Goal: Check status: Check status

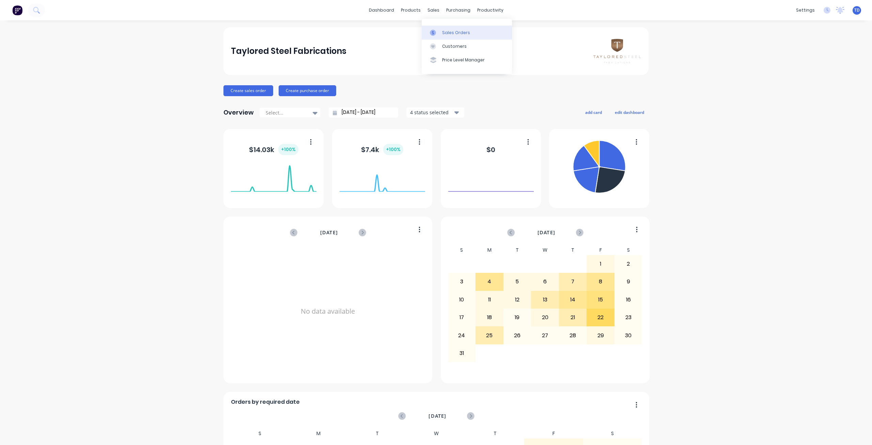
click at [429, 35] on link "Sales Orders" at bounding box center [467, 33] width 90 height 14
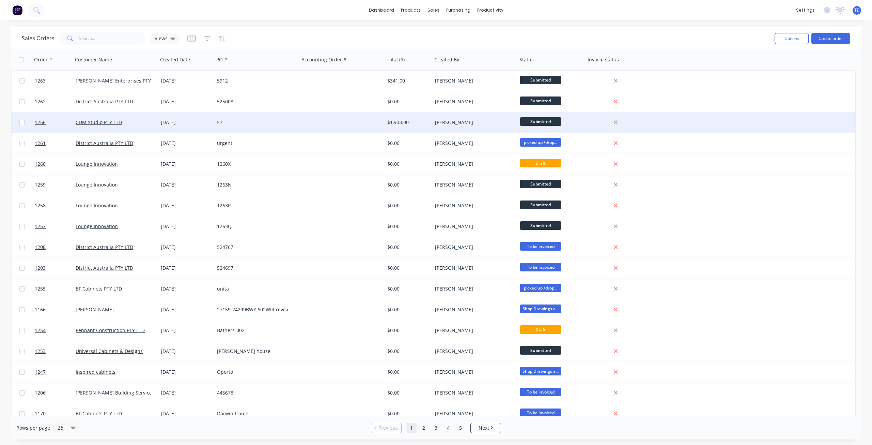
click at [164, 122] on div "[DATE]" at bounding box center [186, 122] width 51 height 7
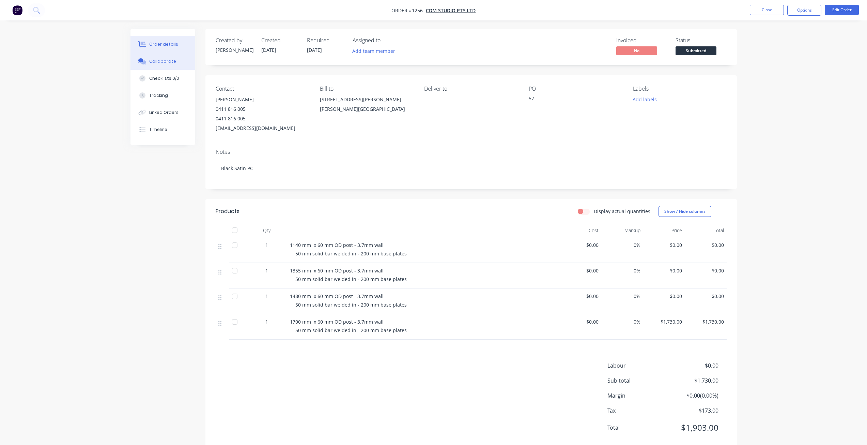
click at [159, 62] on div "Collaborate" at bounding box center [162, 61] width 27 height 6
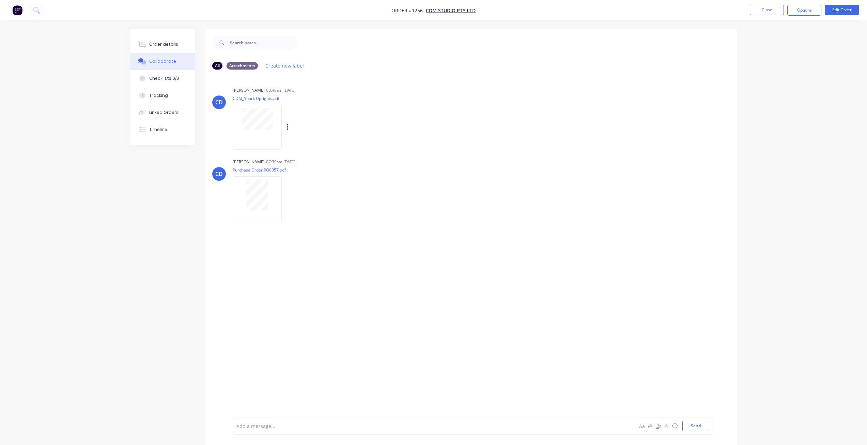
click at [255, 133] on div at bounding box center [257, 127] width 49 height 45
click at [169, 47] on div "Order details" at bounding box center [163, 44] width 29 height 6
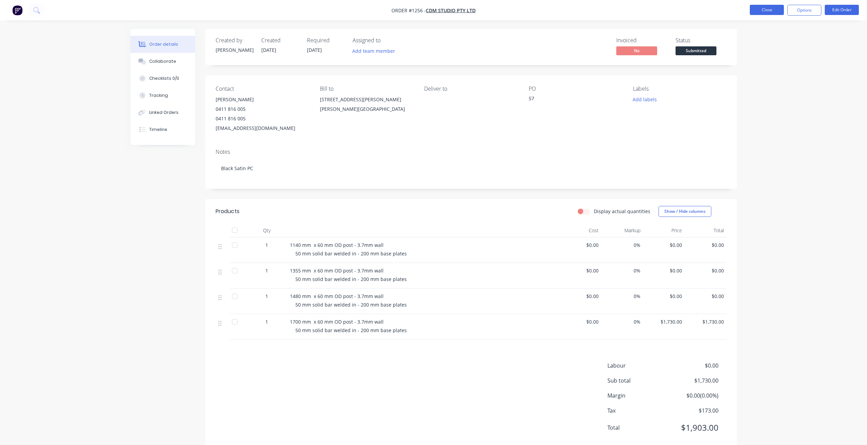
click at [765, 11] on button "Close" at bounding box center [767, 10] width 34 height 10
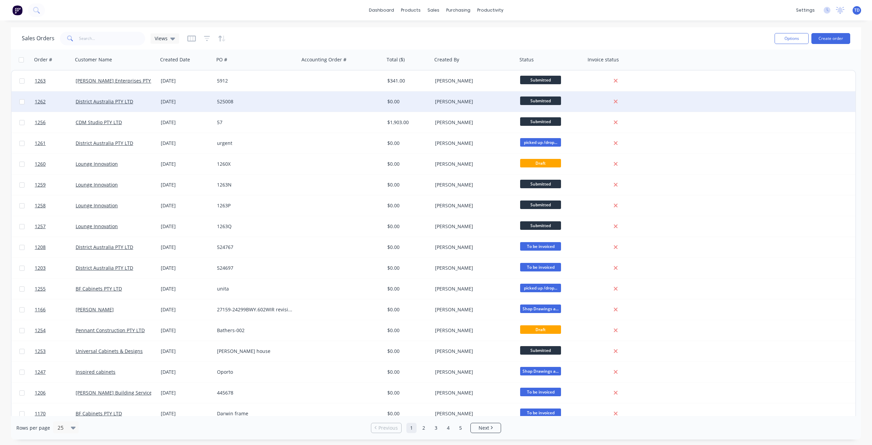
click at [271, 102] on div "525008" at bounding box center [255, 101] width 76 height 7
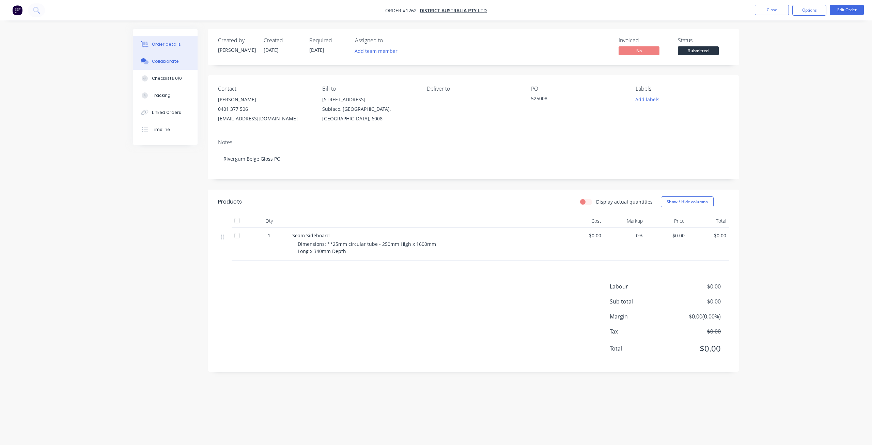
click at [173, 59] on div "Collaborate" at bounding box center [165, 61] width 27 height 6
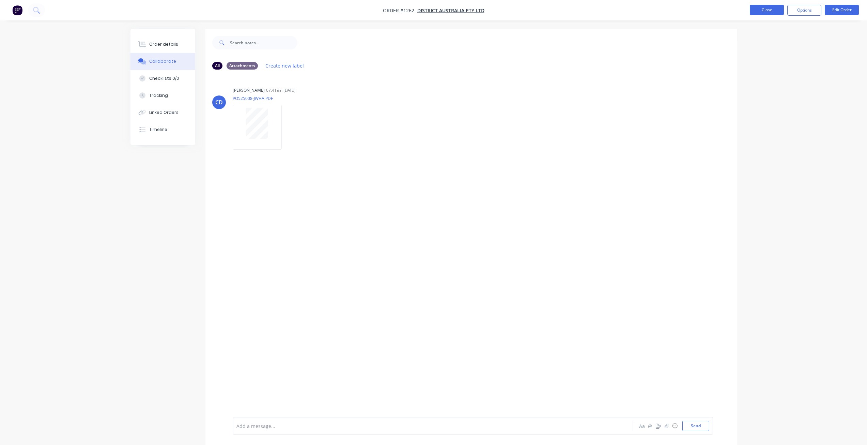
click at [765, 11] on button "Close" at bounding box center [767, 10] width 34 height 10
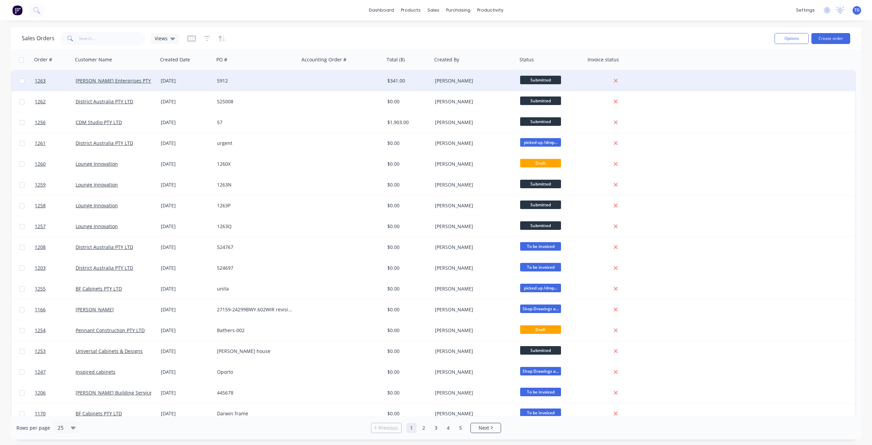
click at [178, 82] on div "[DATE]" at bounding box center [186, 80] width 51 height 7
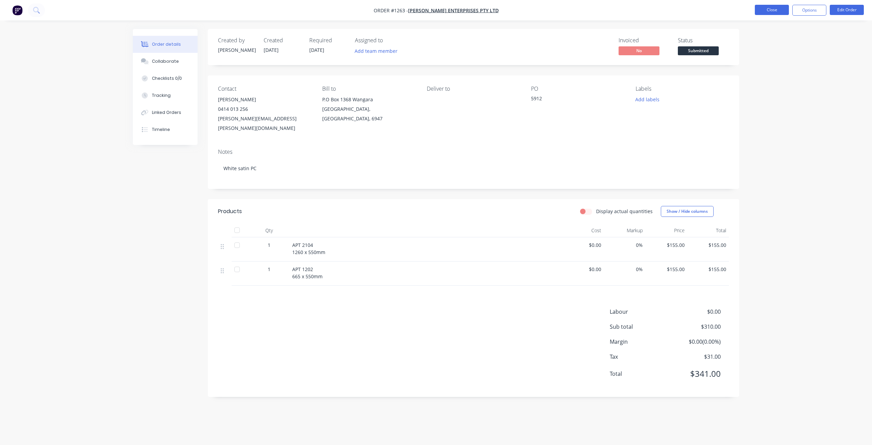
click at [775, 12] on button "Close" at bounding box center [772, 10] width 34 height 10
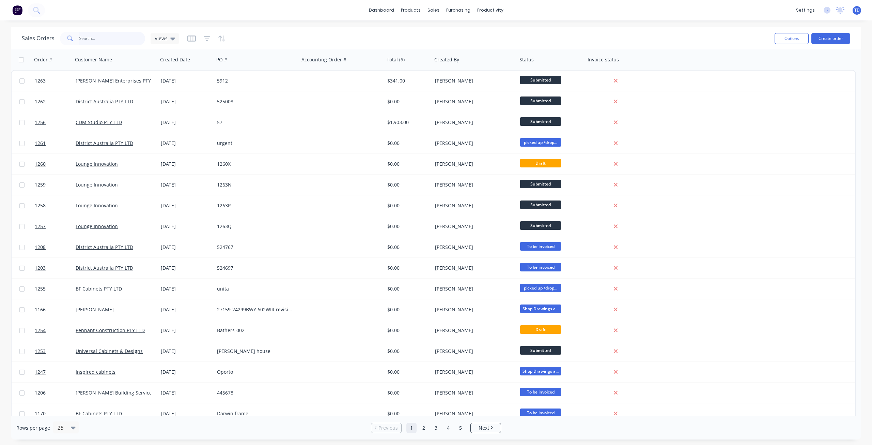
click at [97, 40] on input "text" at bounding box center [112, 39] width 66 height 14
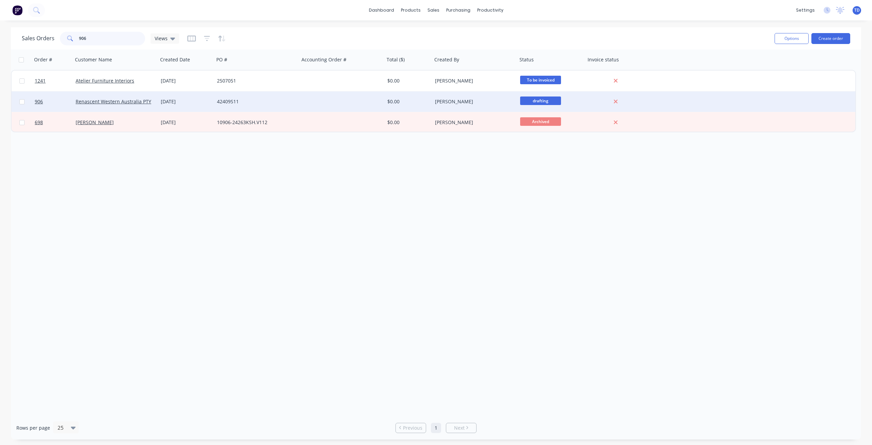
type input "906"
click at [248, 104] on div "42409S11" at bounding box center [255, 101] width 76 height 7
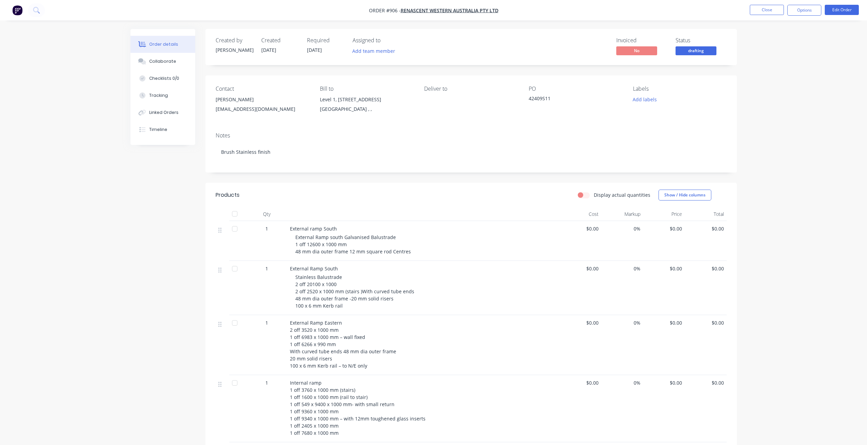
click at [699, 49] on span "drafting" at bounding box center [696, 50] width 41 height 9
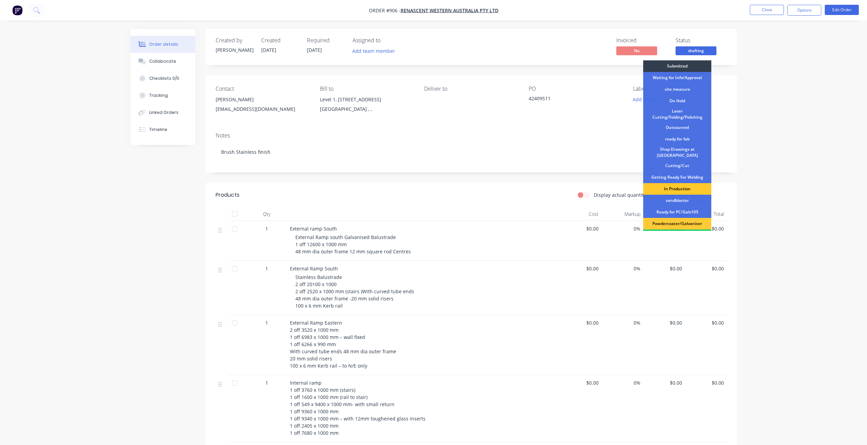
click at [672, 185] on div "In Production" at bounding box center [677, 189] width 68 height 12
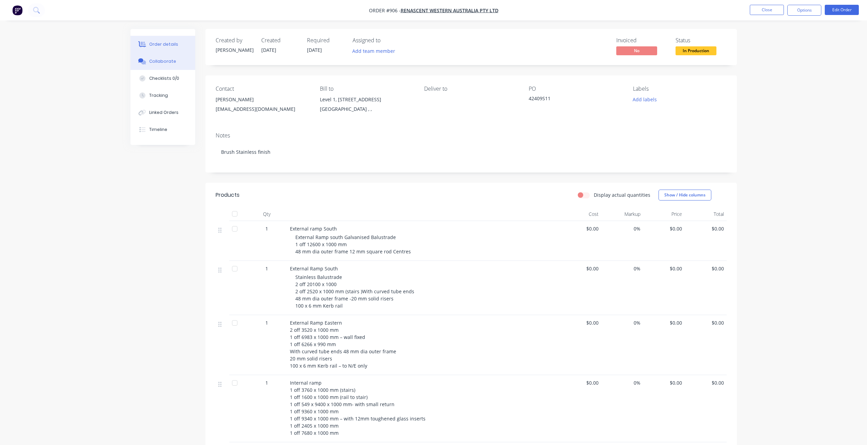
click at [155, 59] on div "Collaborate" at bounding box center [162, 61] width 27 height 6
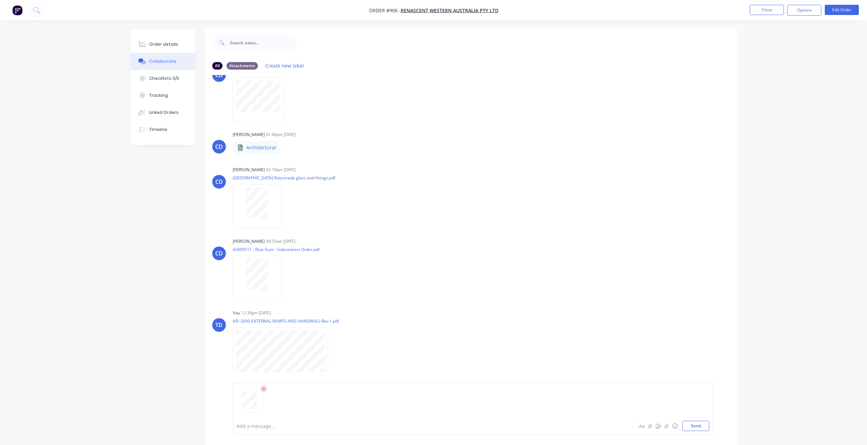
scroll to position [176, 0]
click at [702, 425] on button "Send" at bounding box center [696, 425] width 27 height 10
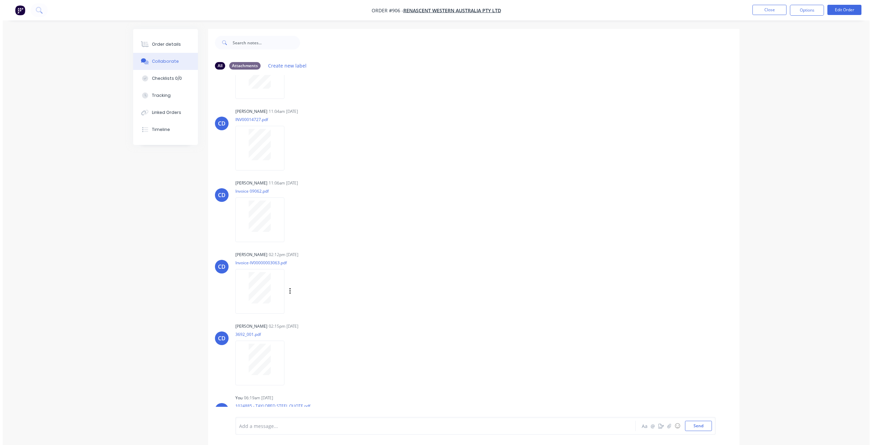
scroll to position [987, 0]
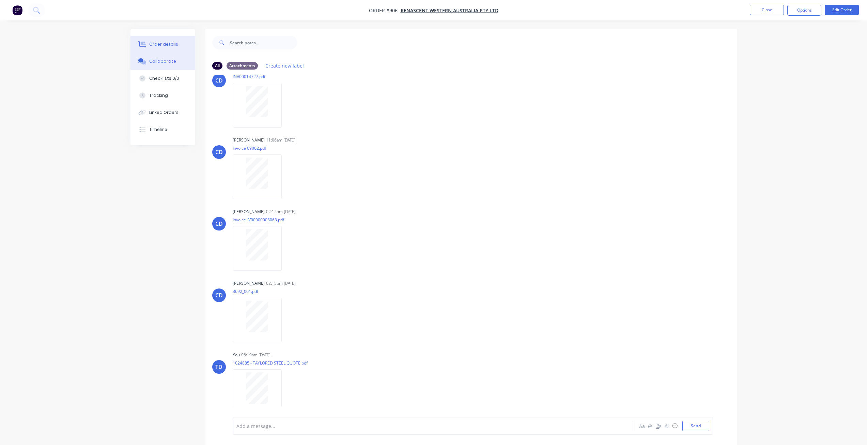
drag, startPoint x: 164, startPoint y: 43, endPoint x: 167, endPoint y: 43, distance: 3.4
click at [167, 43] on div "Order details" at bounding box center [163, 44] width 29 height 6
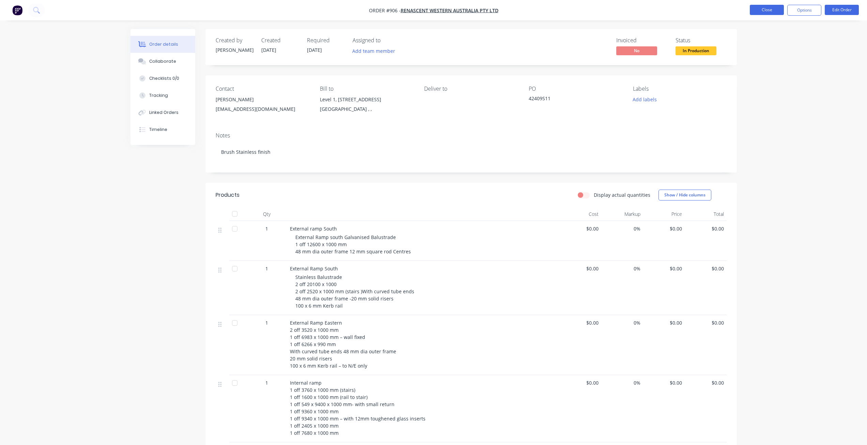
click at [762, 10] on button "Close" at bounding box center [767, 10] width 34 height 10
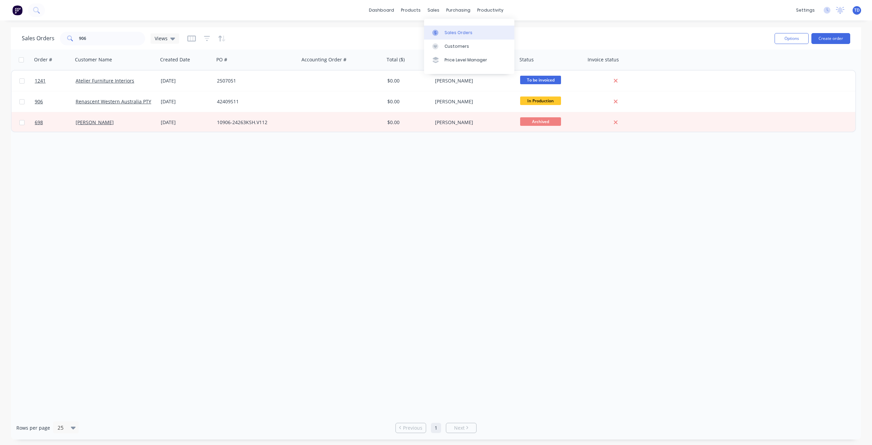
click at [442, 34] on div at bounding box center [437, 33] width 10 height 6
drag, startPoint x: 90, startPoint y: 40, endPoint x: 56, endPoint y: 37, distance: 34.5
click at [56, 37] on div "Sales Orders 906 Views" at bounding box center [100, 39] width 157 height 14
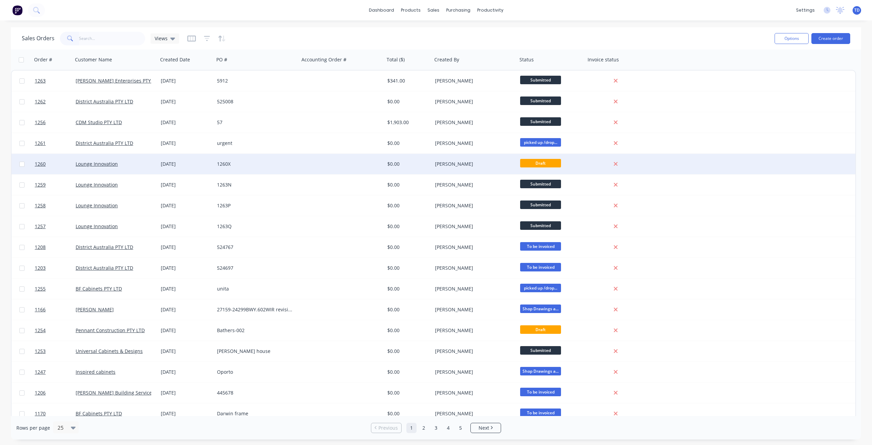
click at [171, 164] on div "[DATE]" at bounding box center [186, 163] width 51 height 7
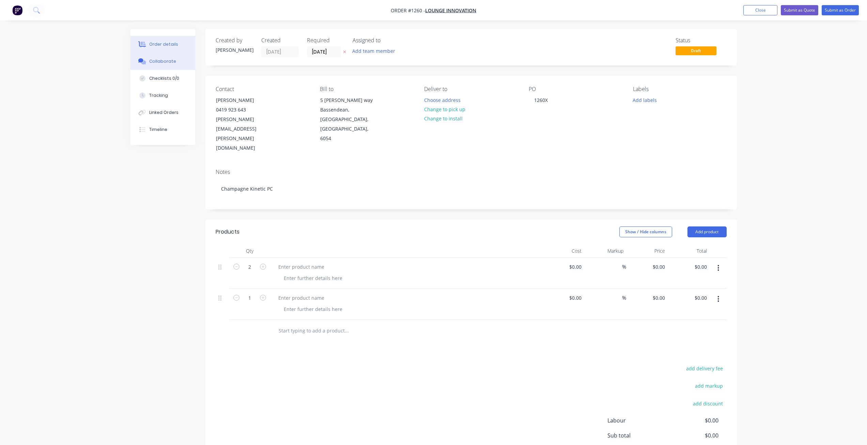
click at [175, 61] on button "Collaborate" at bounding box center [163, 61] width 65 height 17
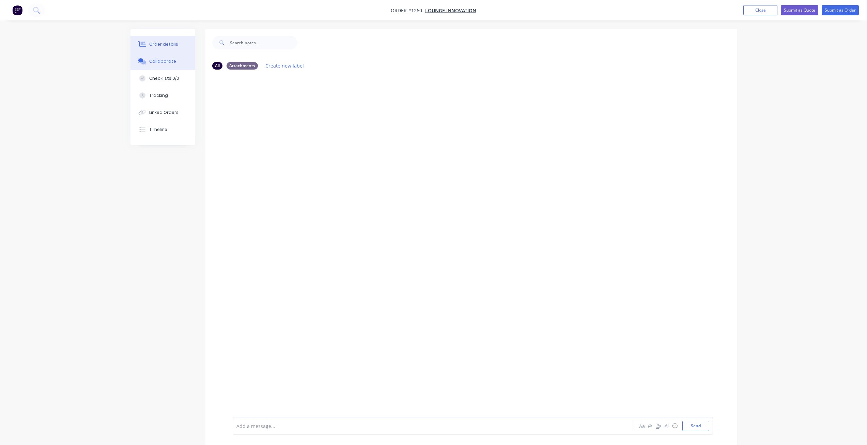
click at [157, 42] on div "Order details" at bounding box center [163, 44] width 29 height 6
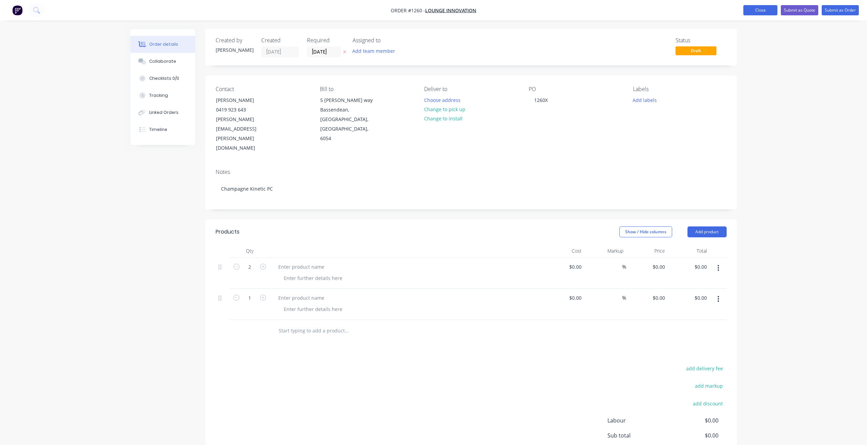
click at [762, 10] on button "Close" at bounding box center [761, 10] width 34 height 10
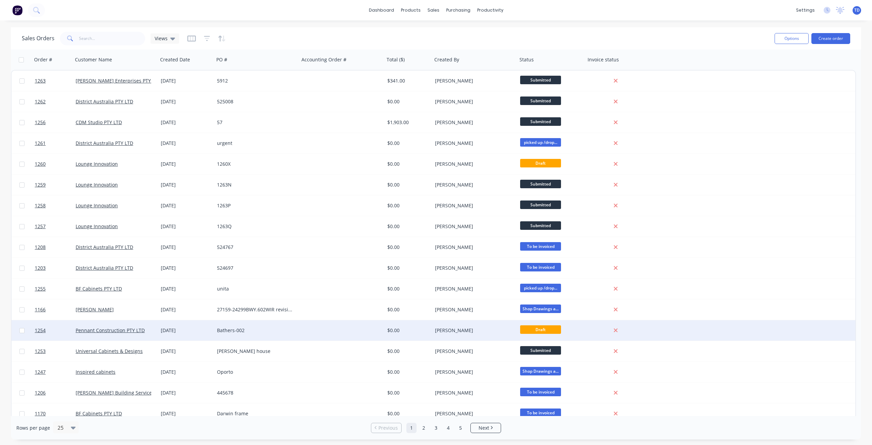
click at [293, 326] on div "Bathers-002" at bounding box center [256, 330] width 85 height 20
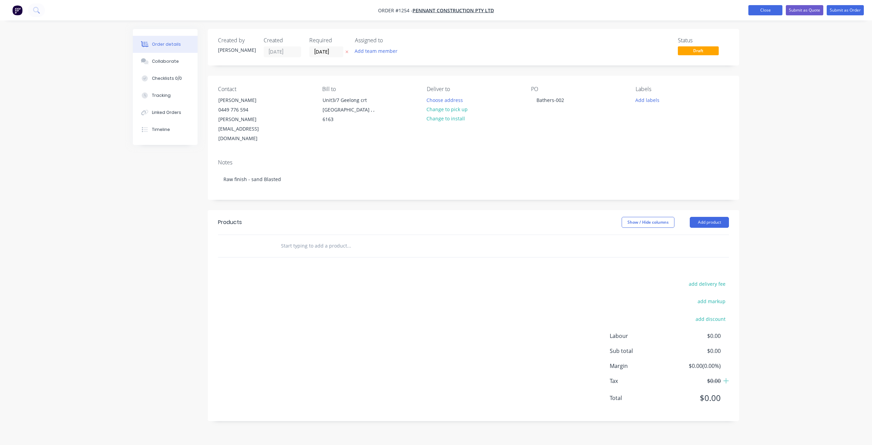
click at [769, 8] on button "Close" at bounding box center [766, 10] width 34 height 10
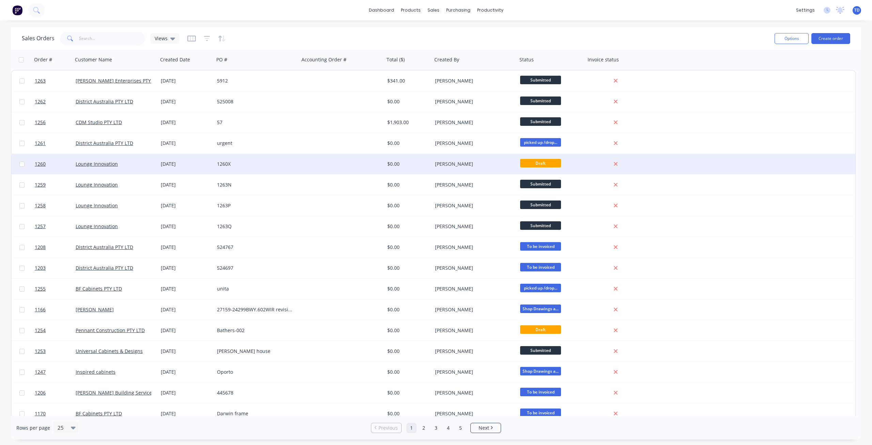
click at [219, 163] on div "1260X" at bounding box center [255, 163] width 76 height 7
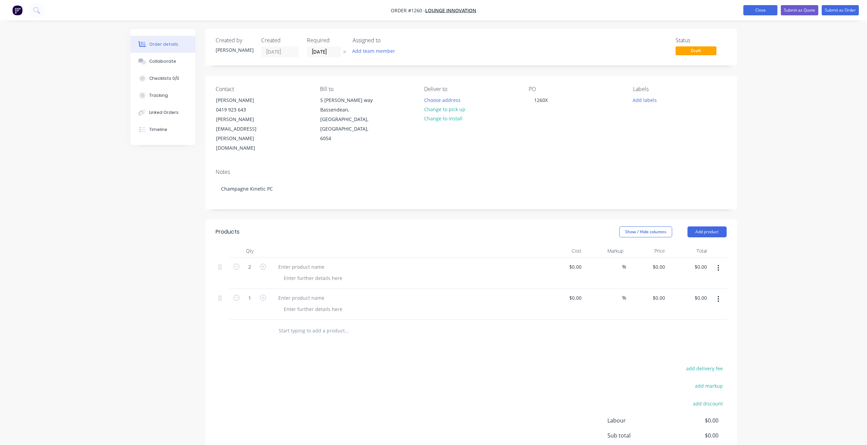
click at [754, 12] on button "Close" at bounding box center [761, 10] width 34 height 10
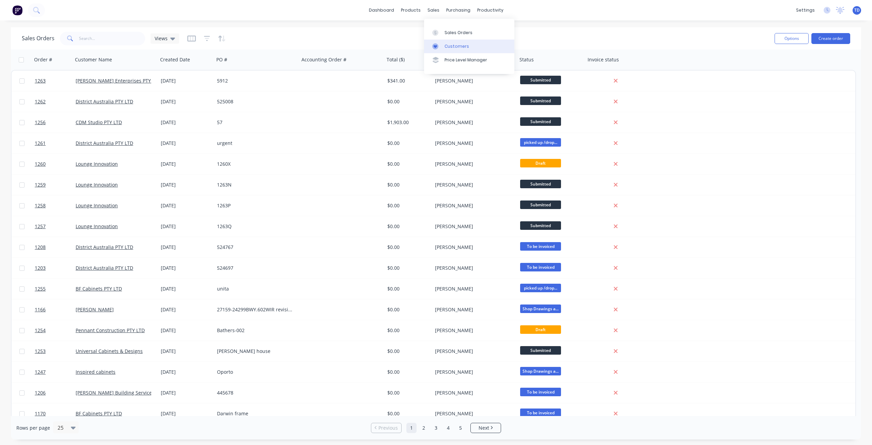
click at [447, 46] on div "Customers" at bounding box center [457, 46] width 25 height 6
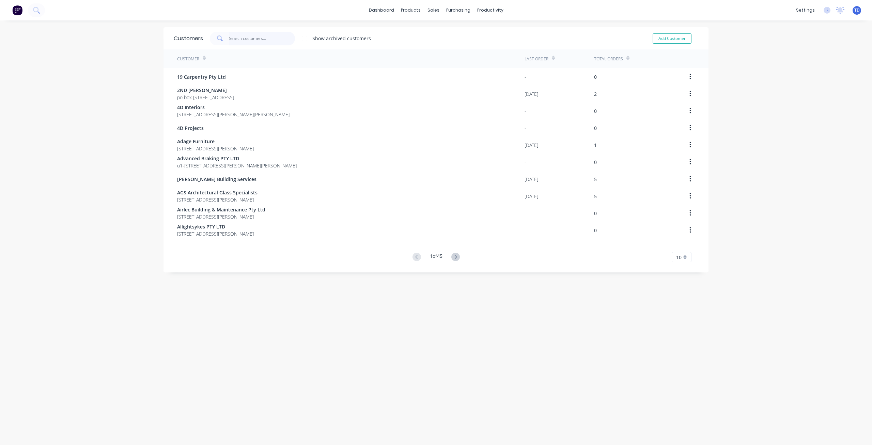
click at [254, 41] on input "text" at bounding box center [262, 39] width 66 height 14
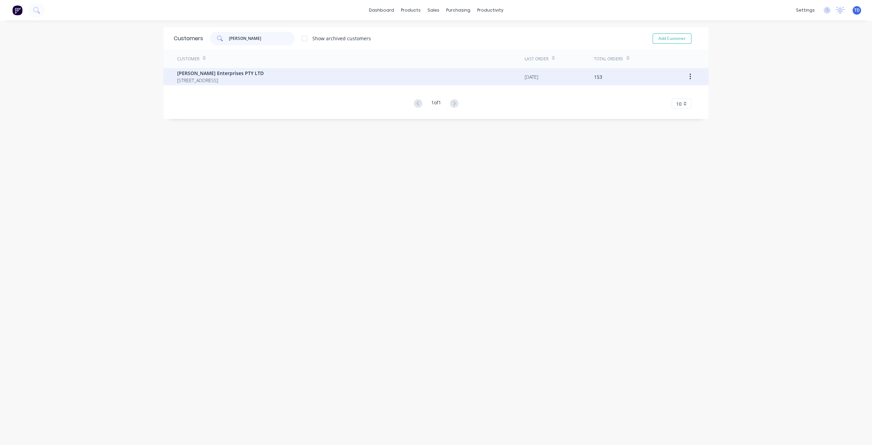
type input "[PERSON_NAME]"
click at [237, 76] on span "[PERSON_NAME] Enterprises PTY LTD" at bounding box center [220, 73] width 87 height 7
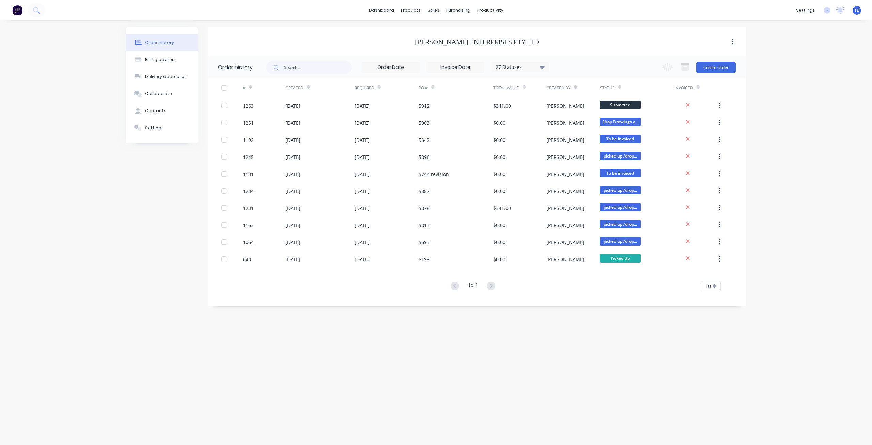
click at [547, 68] on div "27 Statuses" at bounding box center [520, 66] width 57 height 7
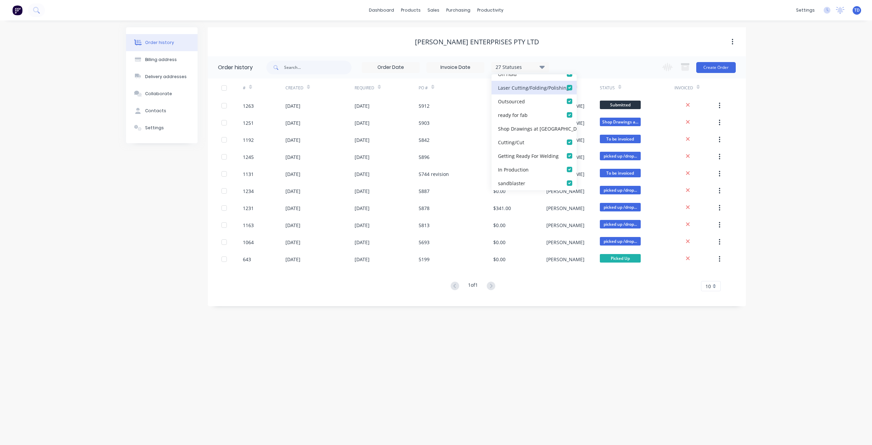
scroll to position [238, 0]
click at [577, 160] on label at bounding box center [577, 160] width 0 height 0
click at [577, 164] on off_checkbox_f8d7d8b9-3596-46b4-a4ee-a06328a82f37undefined "checkbox" at bounding box center [579, 163] width 5 height 6
checkbox off_checkbox_f8d7d8b9-3596-46b4-a4ee-a06328a82f37undefined "false"
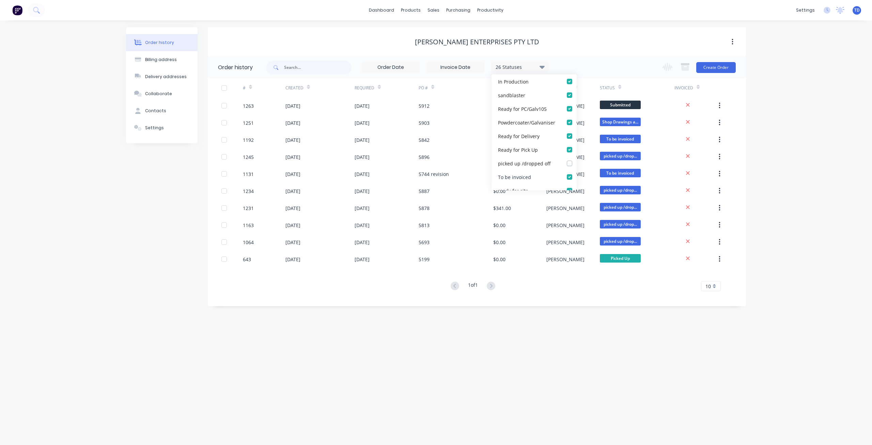
click at [577, 173] on label at bounding box center [577, 173] width 0 height 0
click at [577, 174] on invoiced_checkbox_2f2d19d9-c9ad-4502-ae64-bb7c5690f5daundefined "checkbox" at bounding box center [579, 176] width 5 height 6
checkbox invoiced_checkbox_2f2d19d9-c9ad-4502-ae64-bb7c5690f5daundefined "false"
click at [596, 35] on div "[PERSON_NAME] Enterprises PTY LTD" at bounding box center [477, 41] width 538 height 29
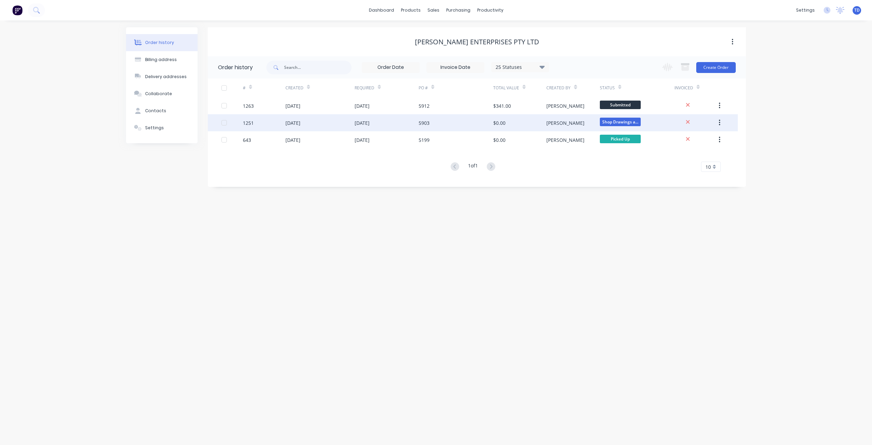
click at [420, 124] on div "5903" at bounding box center [424, 122] width 11 height 7
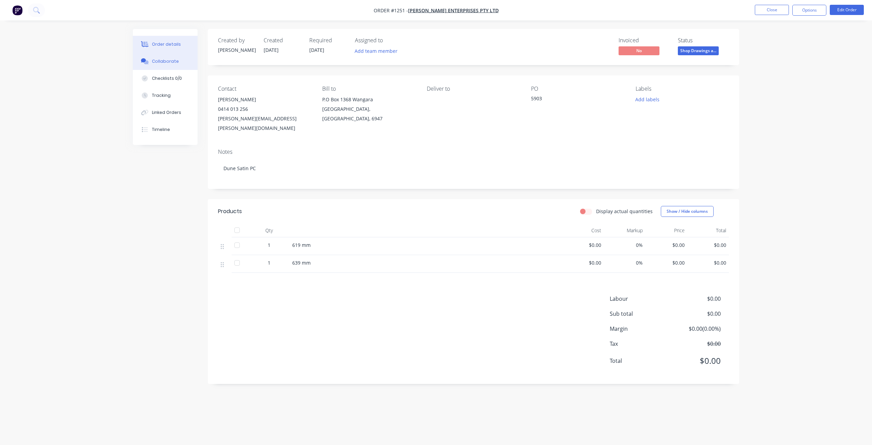
click at [164, 60] on div "Collaborate" at bounding box center [165, 61] width 27 height 6
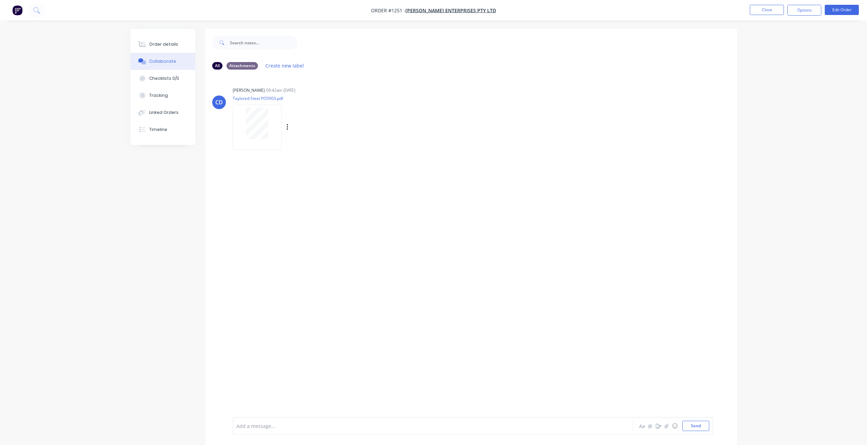
click at [272, 117] on div at bounding box center [257, 123] width 43 height 31
click at [764, 10] on button "Close" at bounding box center [767, 10] width 34 height 10
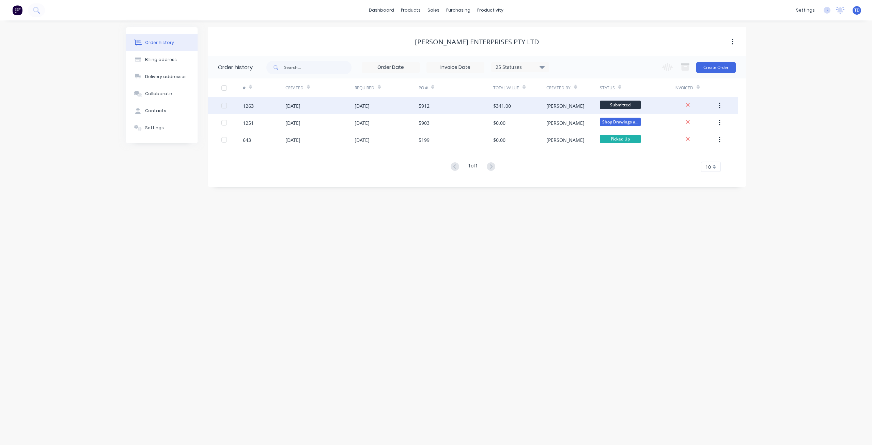
click at [325, 105] on div "[DATE]" at bounding box center [320, 105] width 69 height 17
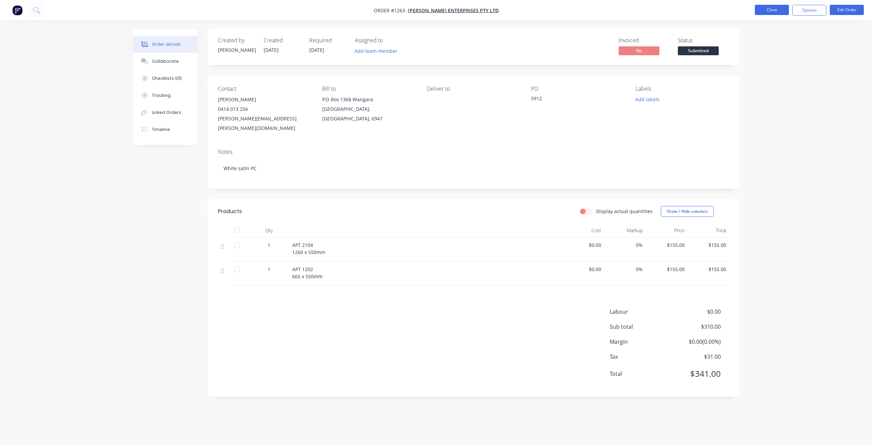
click at [787, 11] on button "Close" at bounding box center [772, 10] width 34 height 10
